Goal: Task Accomplishment & Management: Manage account settings

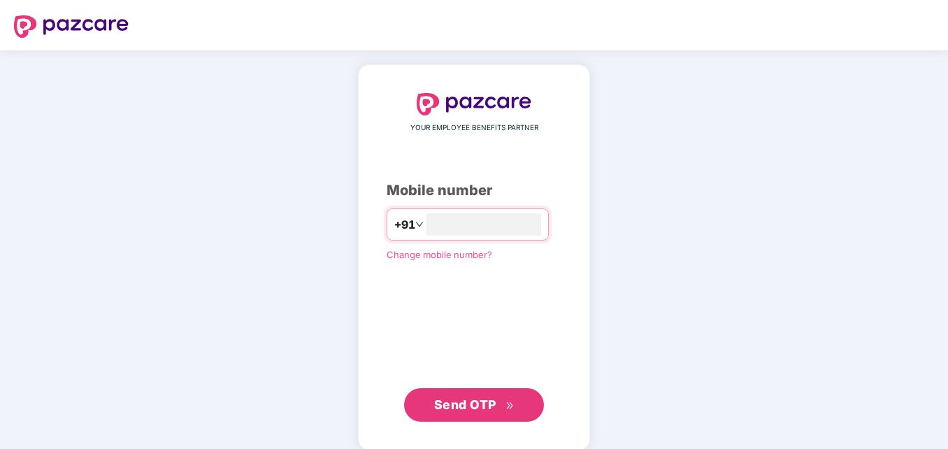
type input "**********"
click at [472, 400] on span "Send OTP" at bounding box center [465, 403] width 62 height 15
type input "**********"
click at [474, 412] on span "Send OTP" at bounding box center [474, 404] width 80 height 20
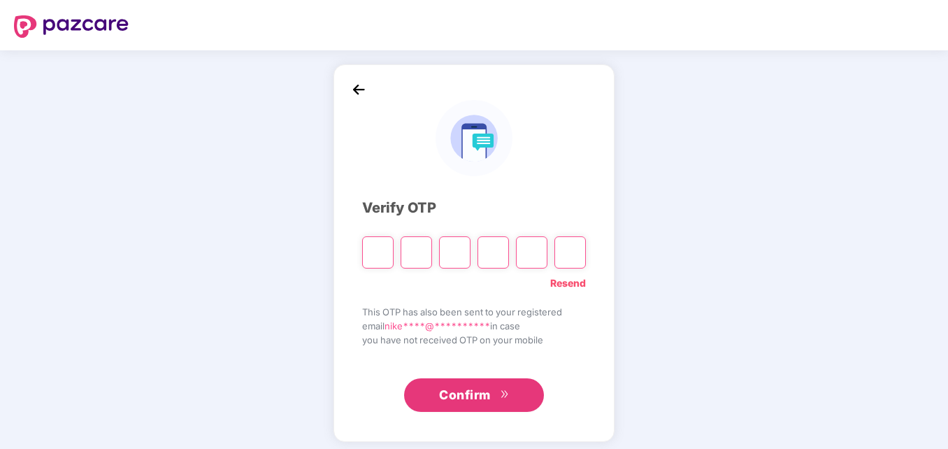
type input "*"
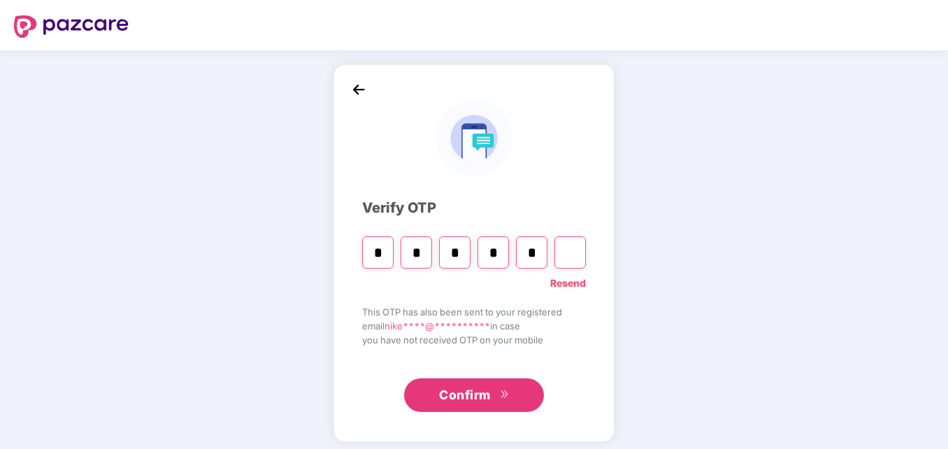
type input "*"
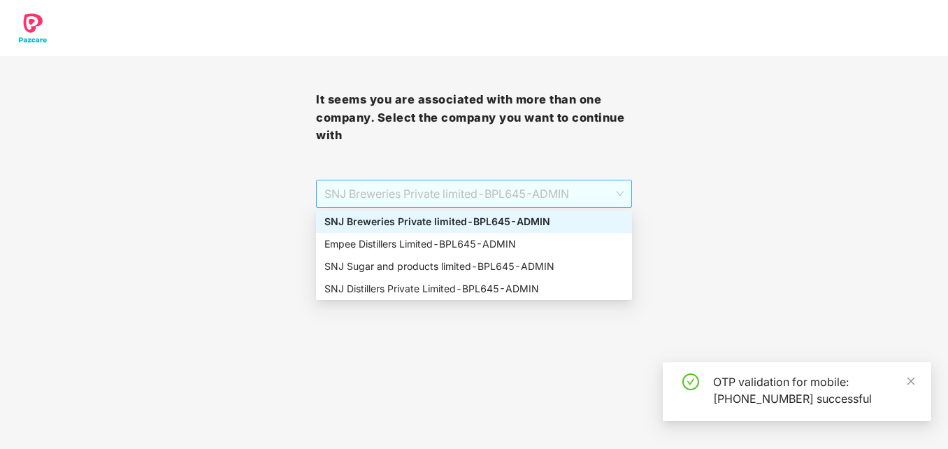
click at [621, 189] on span "SNJ Breweries Private limited - BPL645 - ADMIN" at bounding box center [473, 193] width 299 height 27
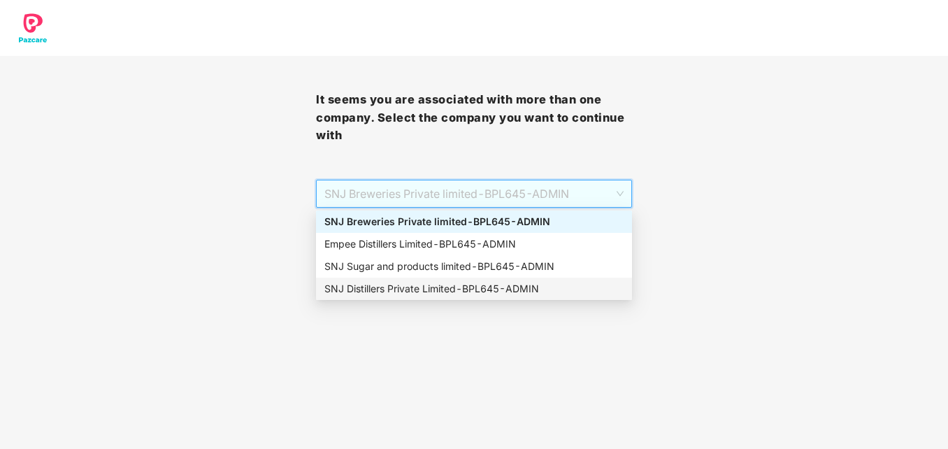
click at [445, 285] on div "SNJ Distillers Private Limited - BPL645 - ADMIN" at bounding box center [473, 288] width 299 height 15
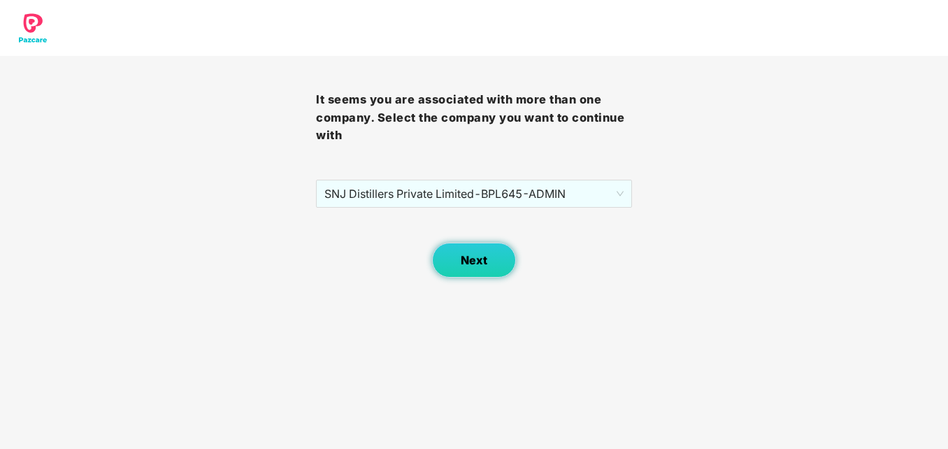
click at [485, 247] on button "Next" at bounding box center [474, 260] width 84 height 35
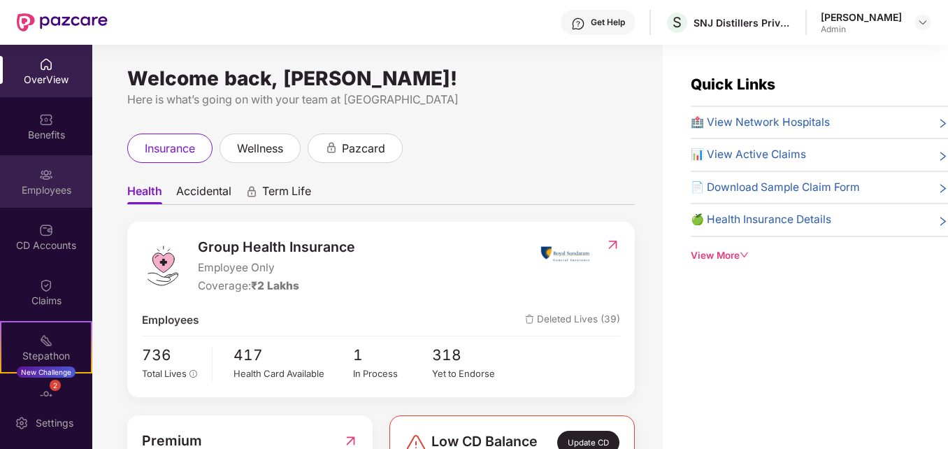
click at [39, 185] on div "Employees" at bounding box center [46, 190] width 92 height 14
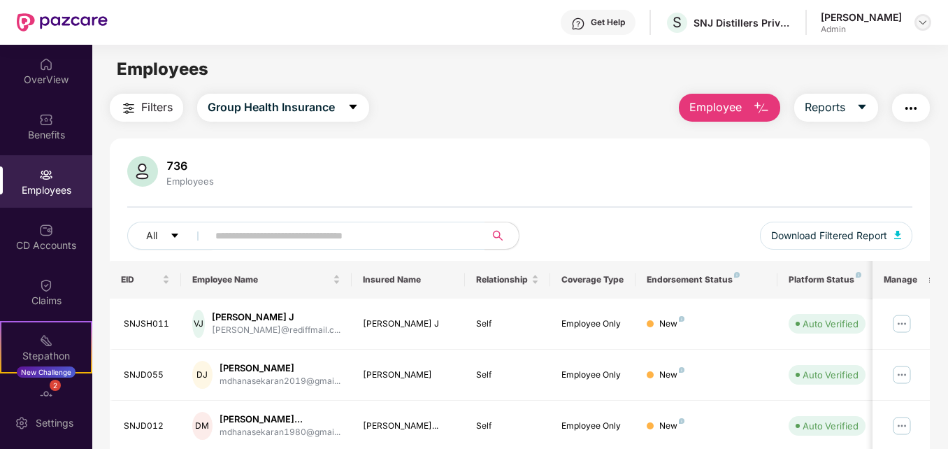
click at [921, 21] on img at bounding box center [922, 22] width 11 height 11
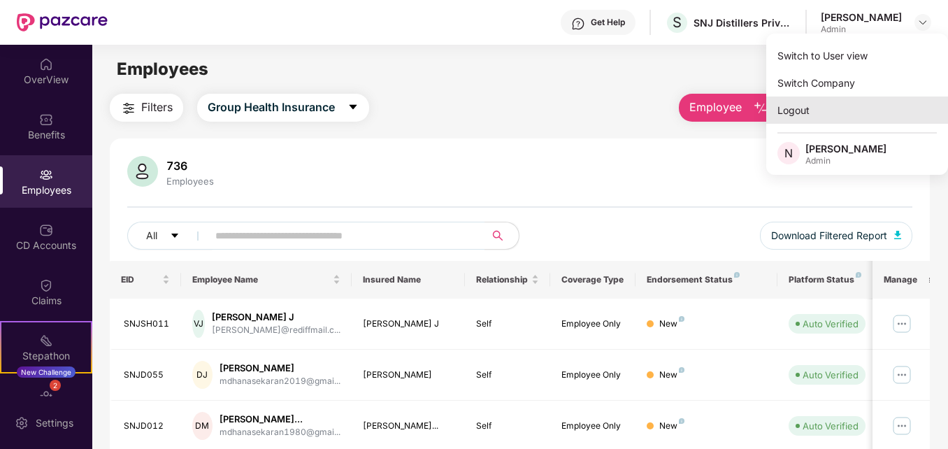
click at [807, 107] on div "Logout" at bounding box center [857, 109] width 182 height 27
